Goal: Task Accomplishment & Management: Use online tool/utility

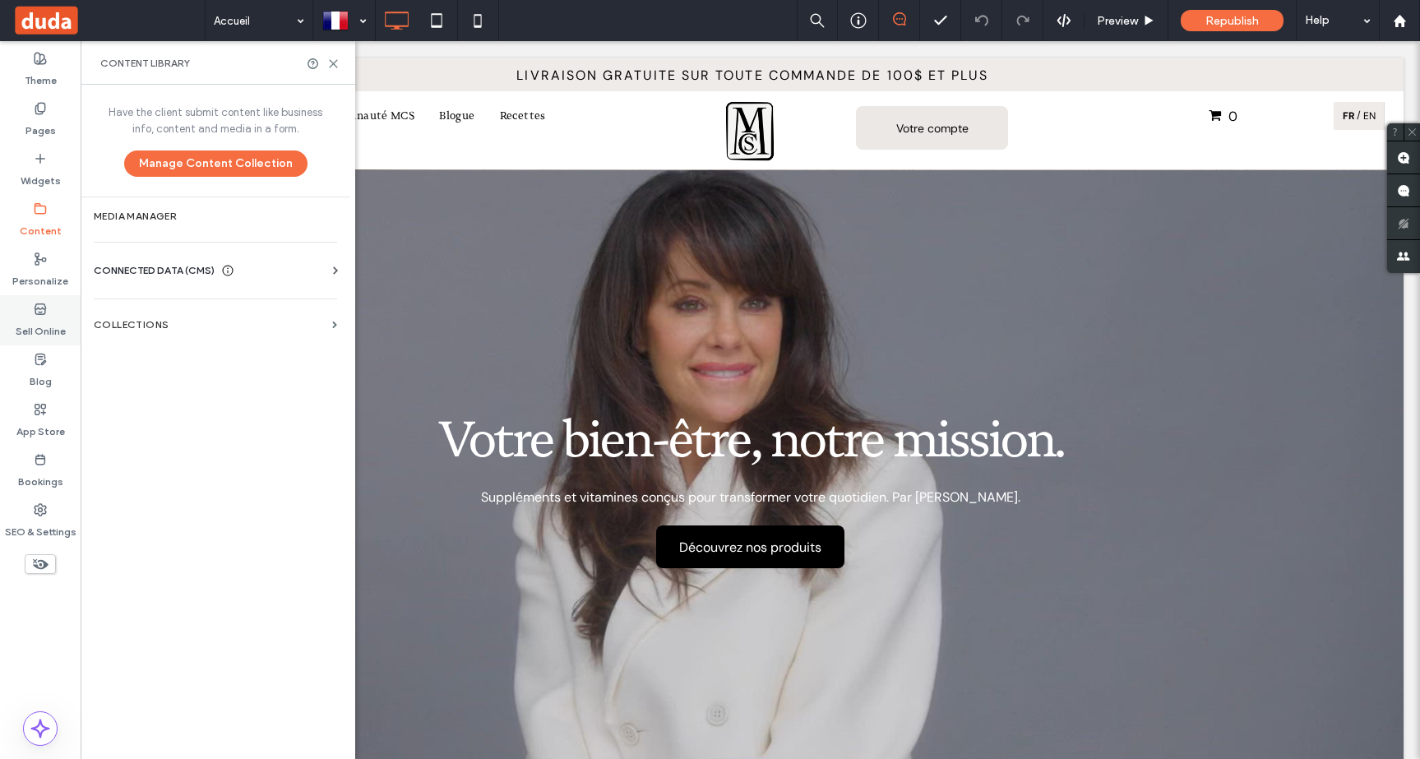
click at [37, 324] on label "Sell Online" at bounding box center [41, 327] width 50 height 23
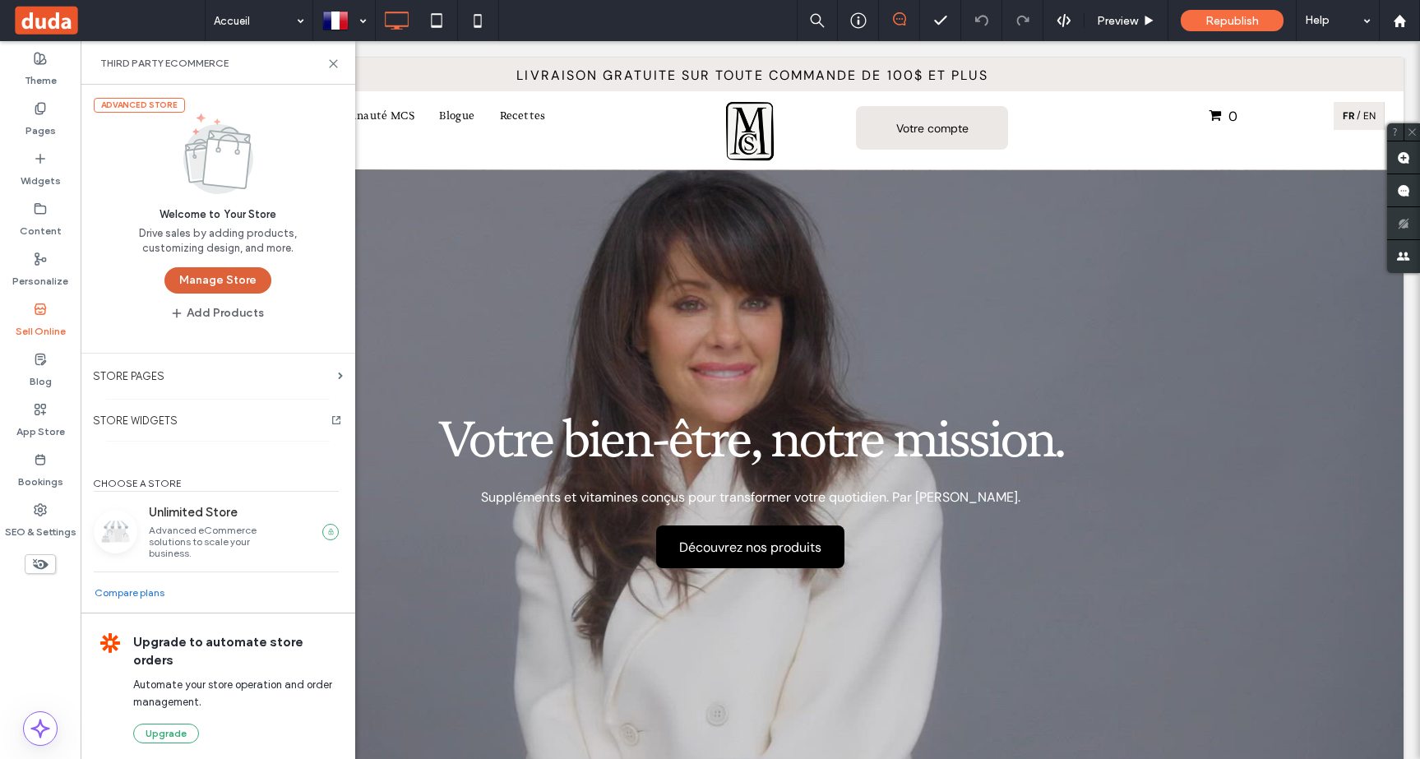
click at [231, 289] on button "Manage Store" at bounding box center [217, 280] width 107 height 26
